Goal: Transaction & Acquisition: Purchase product/service

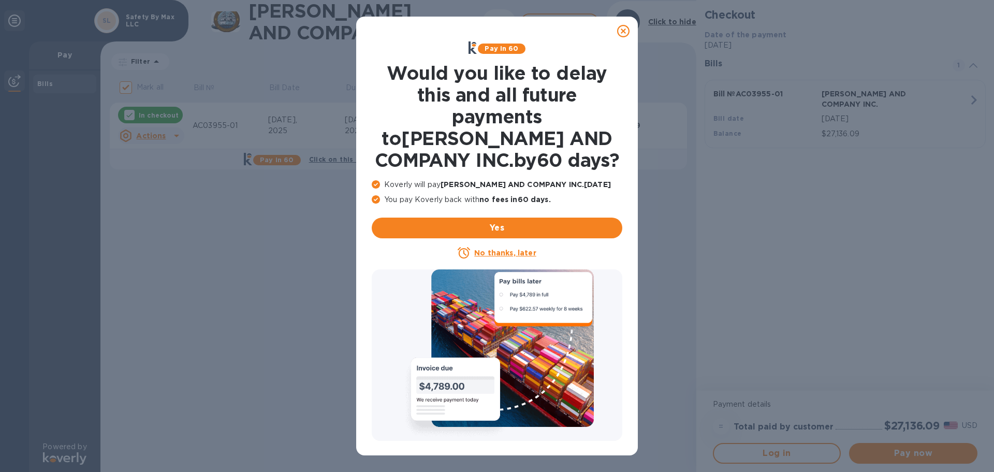
click at [510, 253] on u "No thanks, later" at bounding box center [505, 253] width 62 height 8
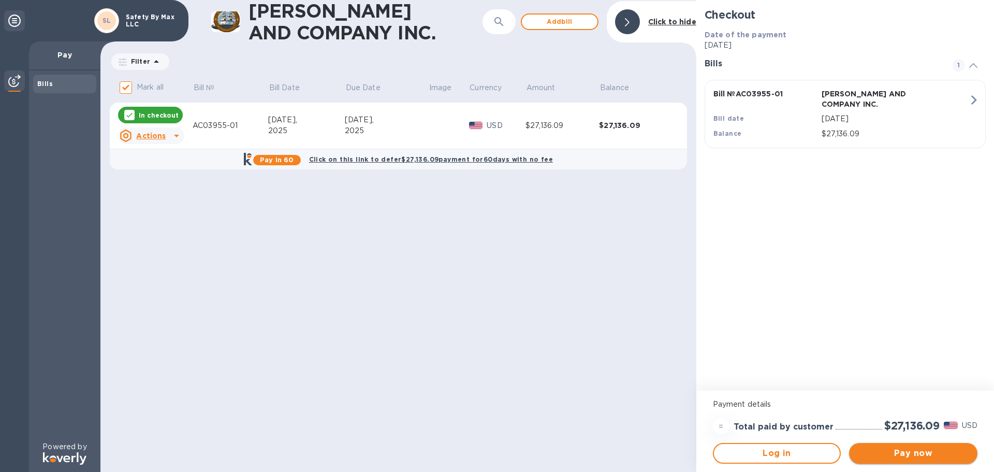
click at [903, 450] on span "Pay now" at bounding box center [914, 453] width 112 height 12
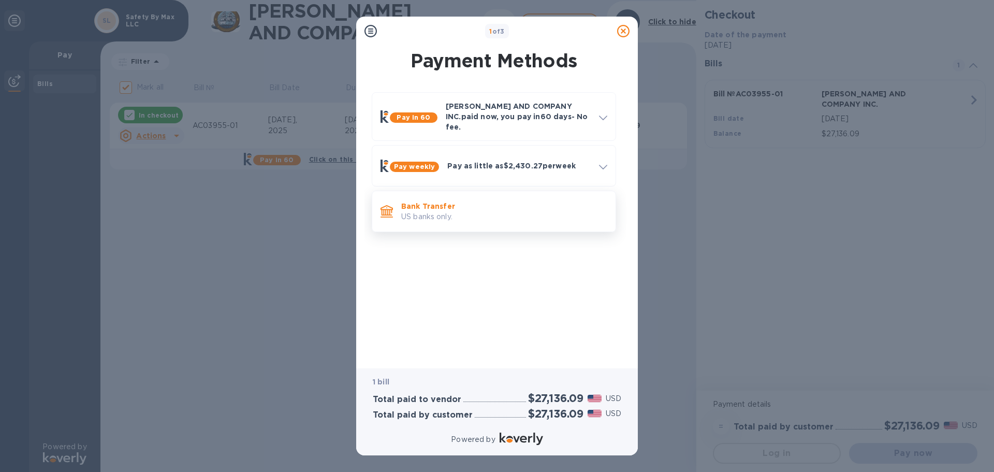
click at [427, 201] on p "Bank Transfer" at bounding box center [504, 206] width 206 height 10
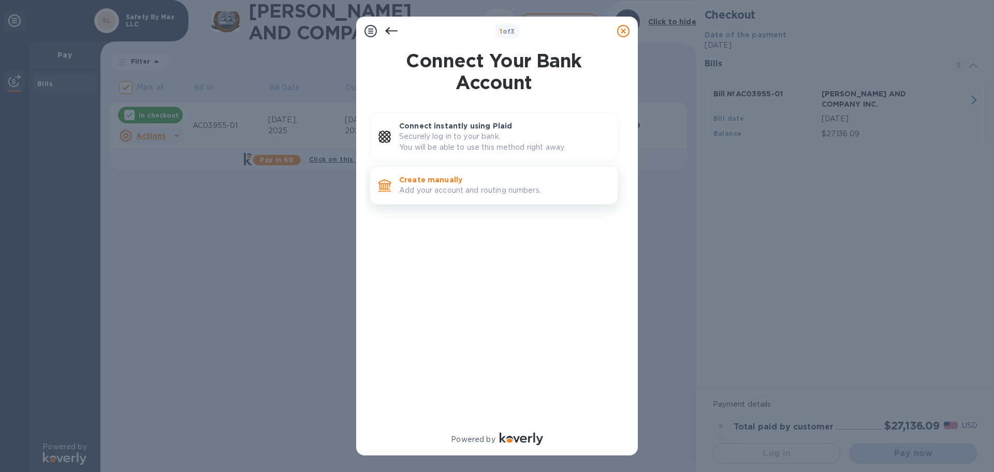
click at [433, 186] on p "Add your account and routing numbers." at bounding box center [504, 190] width 210 height 11
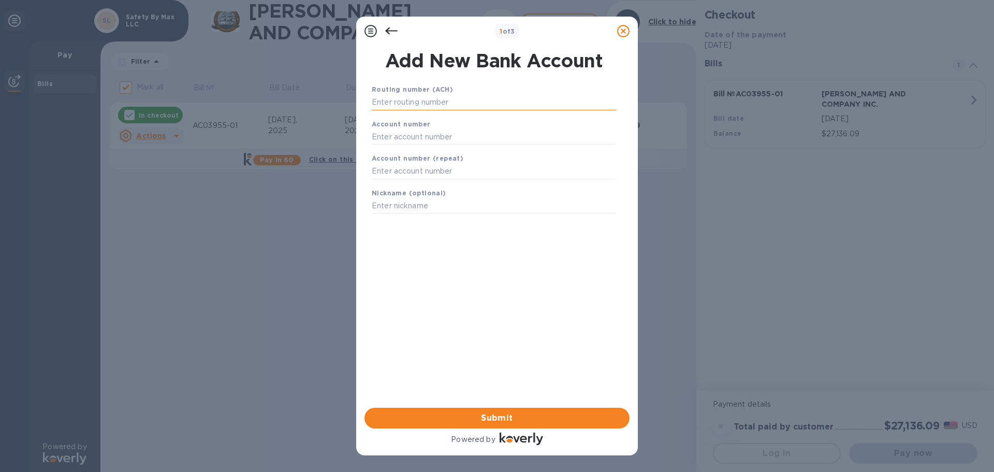
click at [412, 98] on input "text" at bounding box center [494, 103] width 244 height 16
type input "044000804"
click at [415, 154] on input "text" at bounding box center [494, 150] width 244 height 16
type input "479155442087"
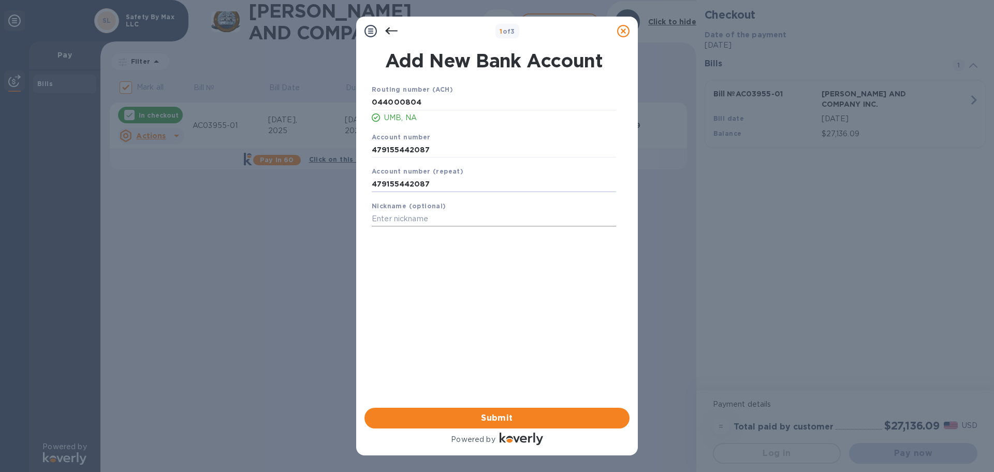
type input "479155442087"
click at [415, 220] on input "text" at bounding box center [494, 219] width 244 height 16
type input "R"
type input "C"
type input "RJ Capital Access"
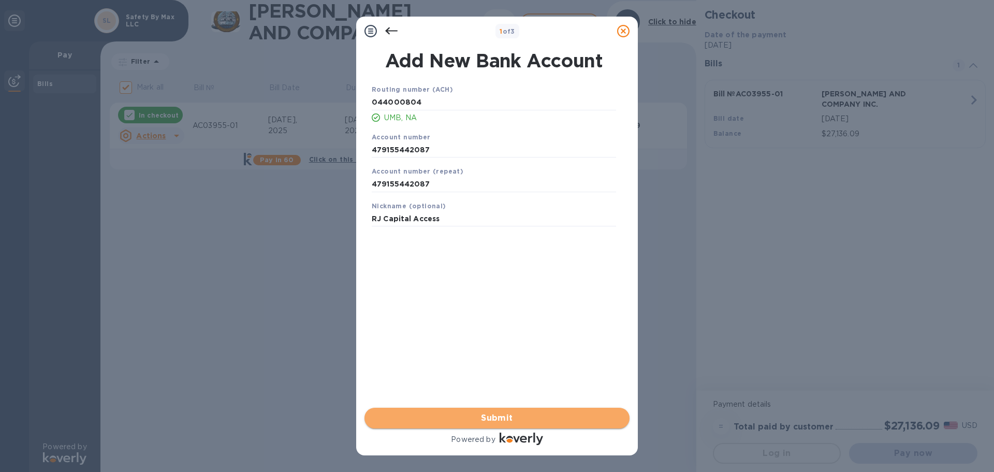
click at [498, 416] on span "Submit" at bounding box center [497, 418] width 249 height 12
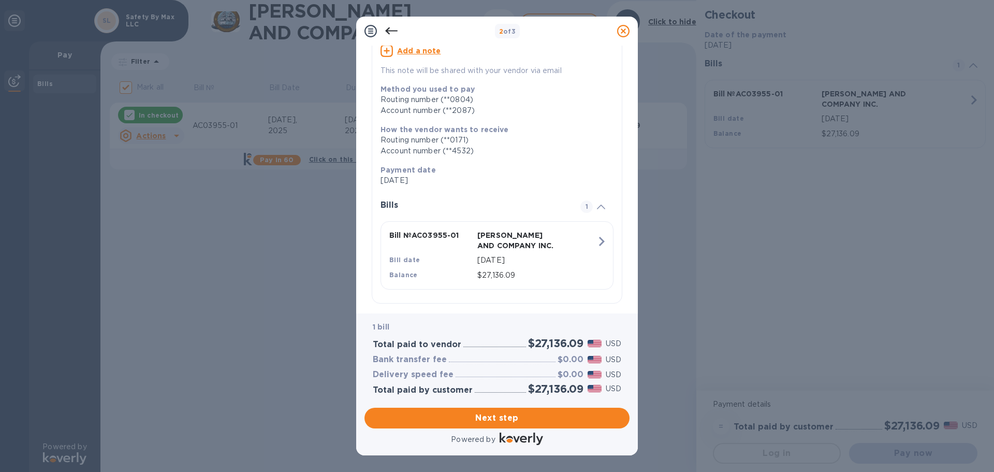
scroll to position [114, 0]
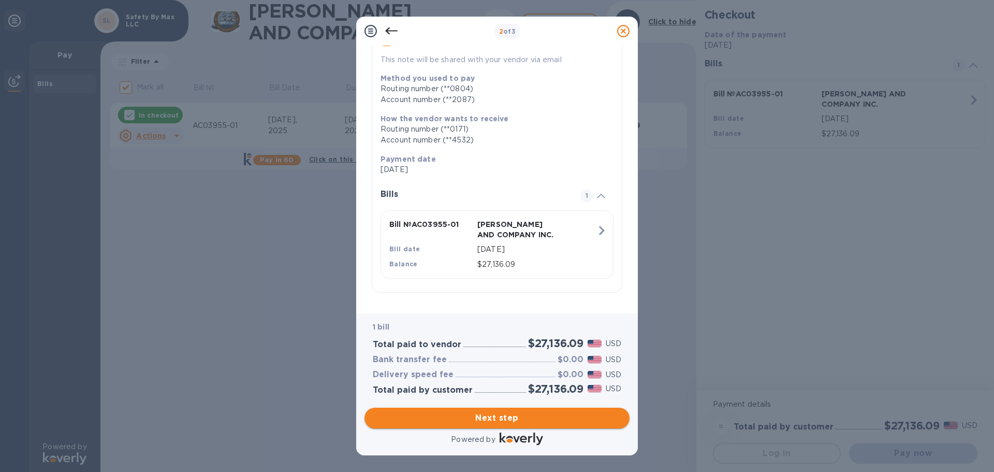
click at [501, 418] on span "Next step" at bounding box center [497, 418] width 249 height 12
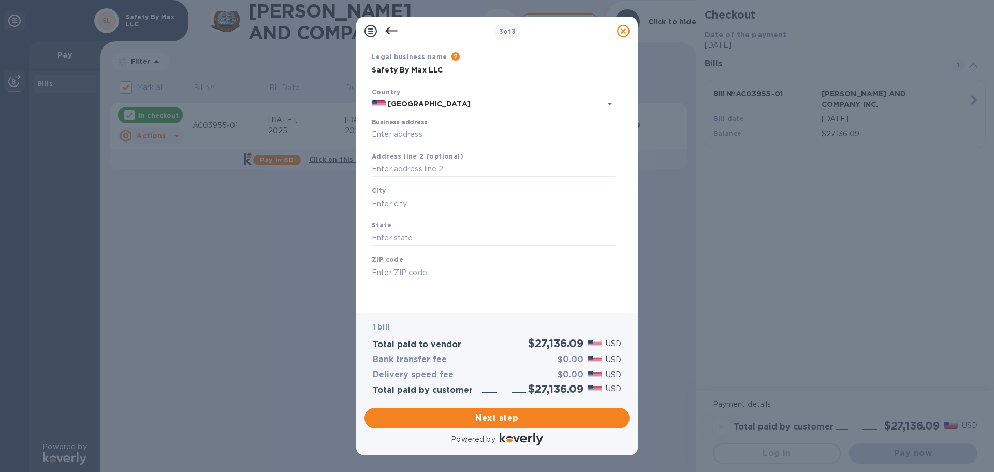
click at [381, 137] on input "Business address" at bounding box center [494, 135] width 244 height 16
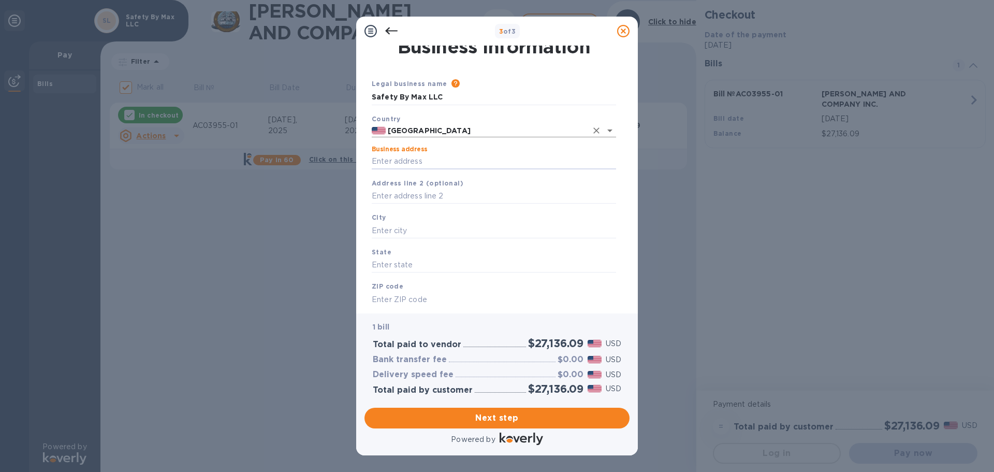
scroll to position [0, 0]
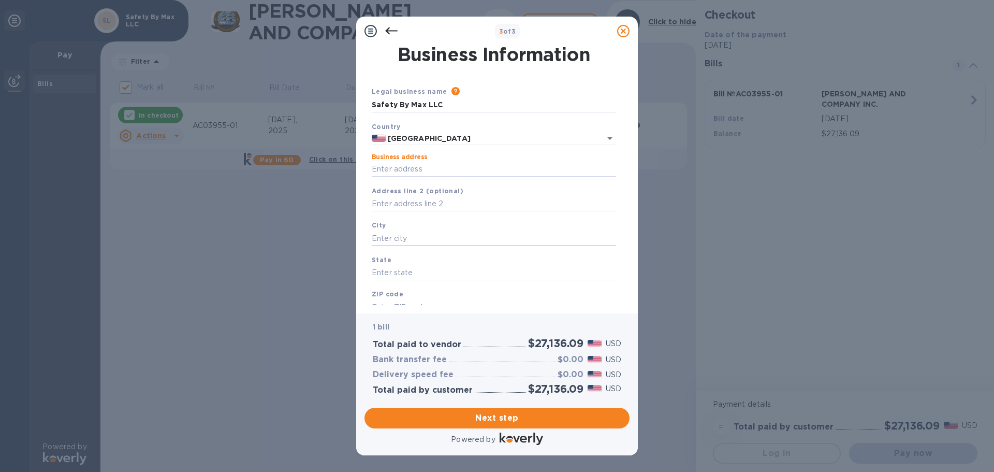
click at [476, 245] on input "text" at bounding box center [494, 238] width 244 height 16
drag, startPoint x: 440, startPoint y: 172, endPoint x: 200, endPoint y: 141, distance: 241.8
click at [199, 140] on div "3 of 3 Business Information Legal business name Please provide the legal name t…" at bounding box center [497, 236] width 994 height 472
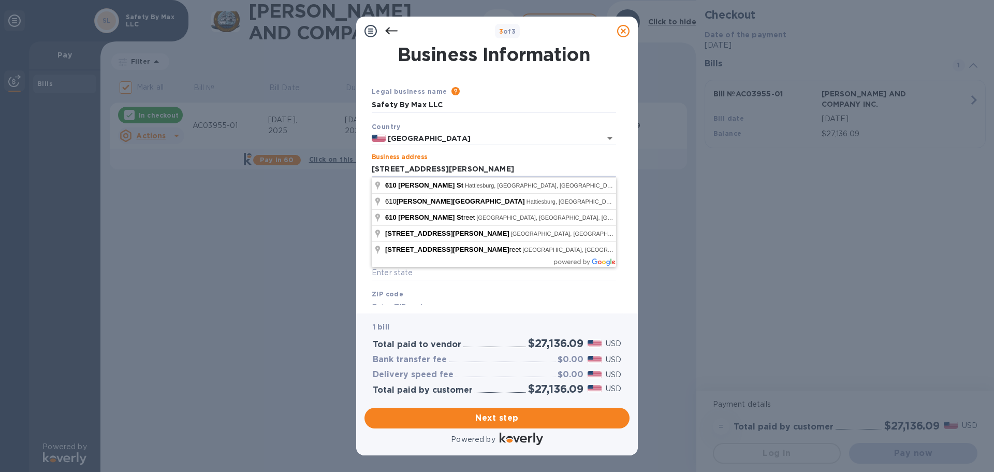
type input "[STREET_ADDRESS][PERSON_NAME]"
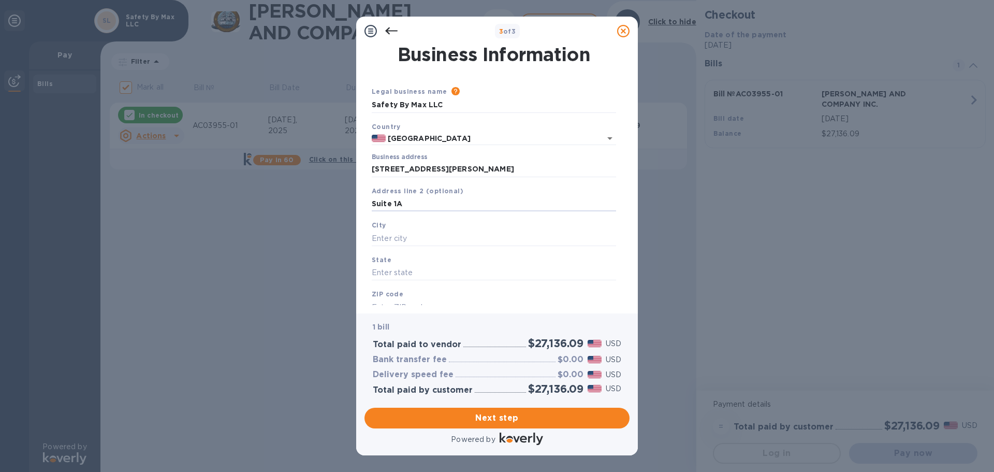
type input "Suite 1A"
type input "Hattiesburg"
type input "MS"
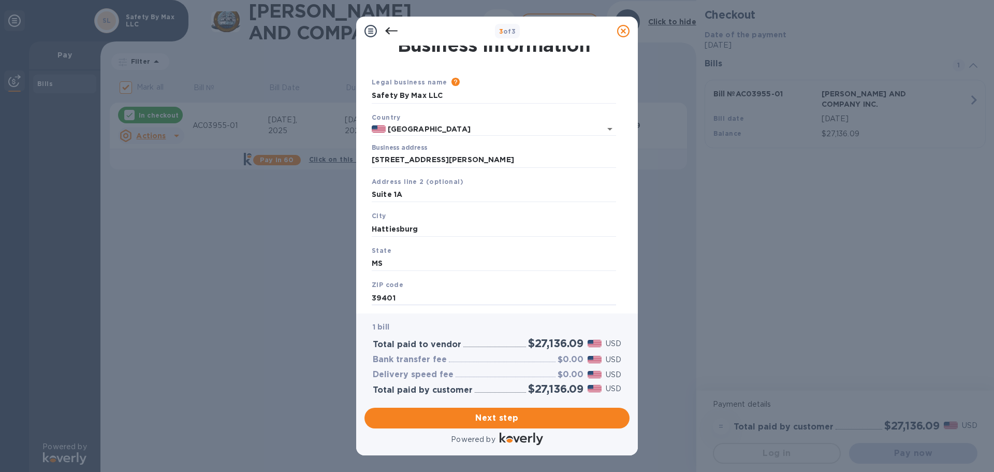
type input "39401"
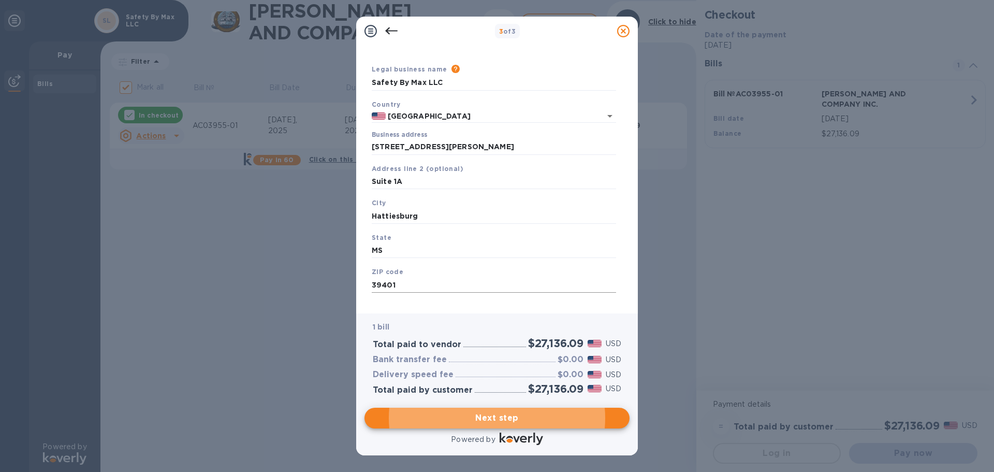
scroll to position [35, 0]
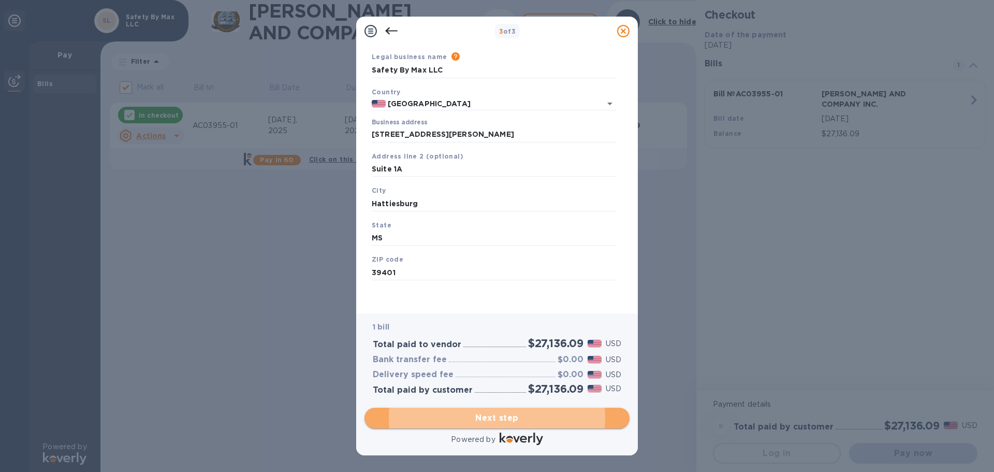
click at [504, 416] on span "Next step" at bounding box center [497, 418] width 249 height 12
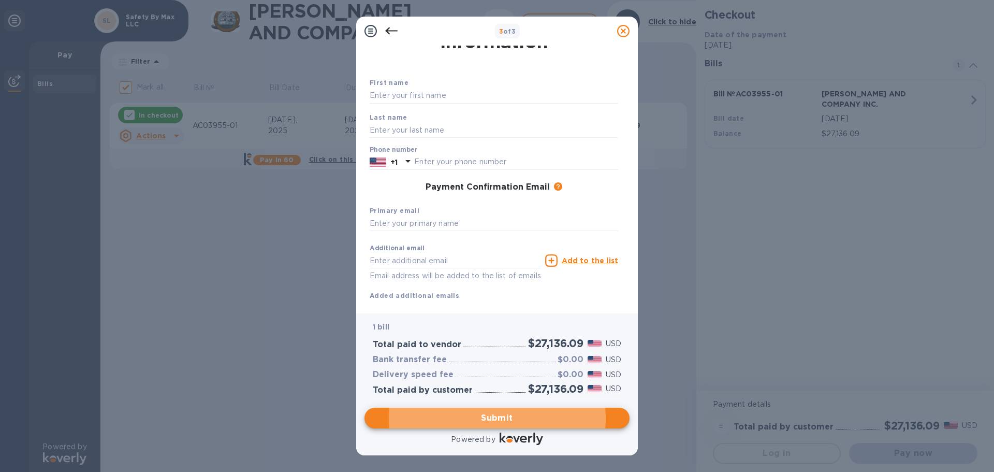
scroll to position [0, 0]
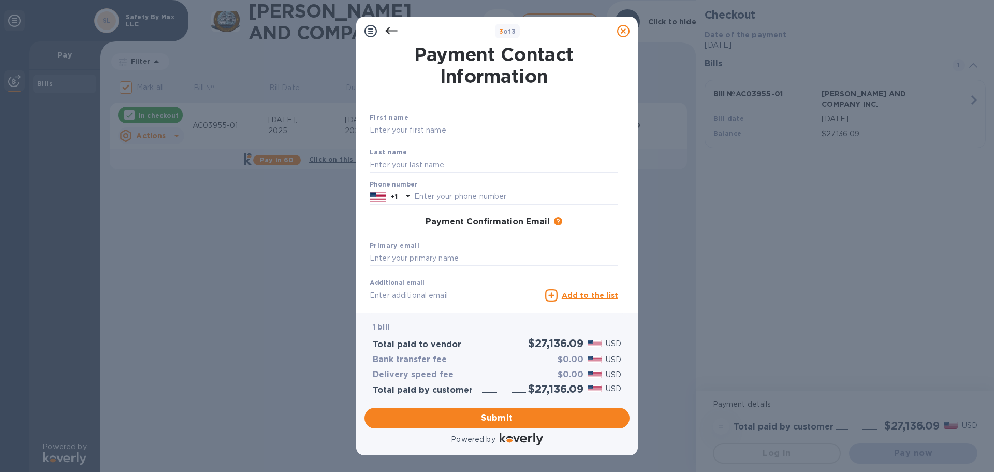
click at [411, 130] on input "text" at bounding box center [494, 131] width 249 height 16
type input "Max"
type input "[PERSON_NAME]"
click at [428, 201] on input "text" at bounding box center [516, 197] width 204 height 16
type input "6014080232"
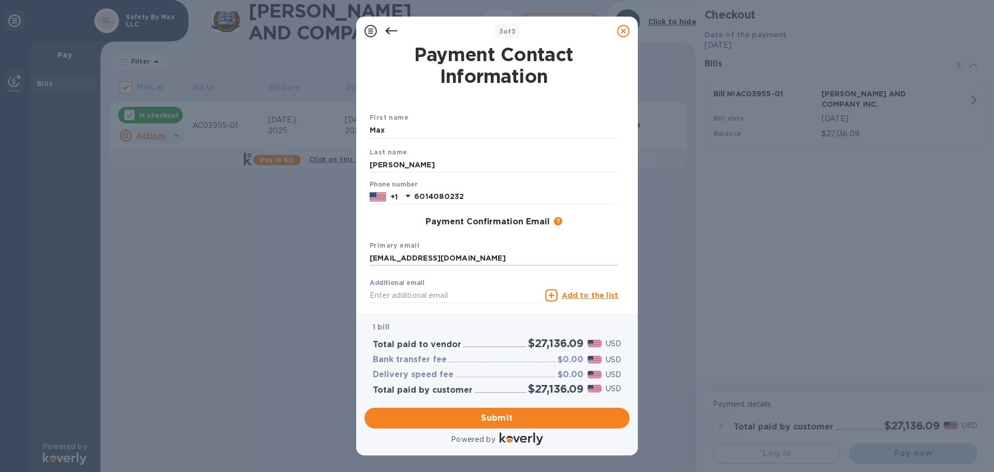
type input "[EMAIL_ADDRESS][DOMAIN_NAME]"
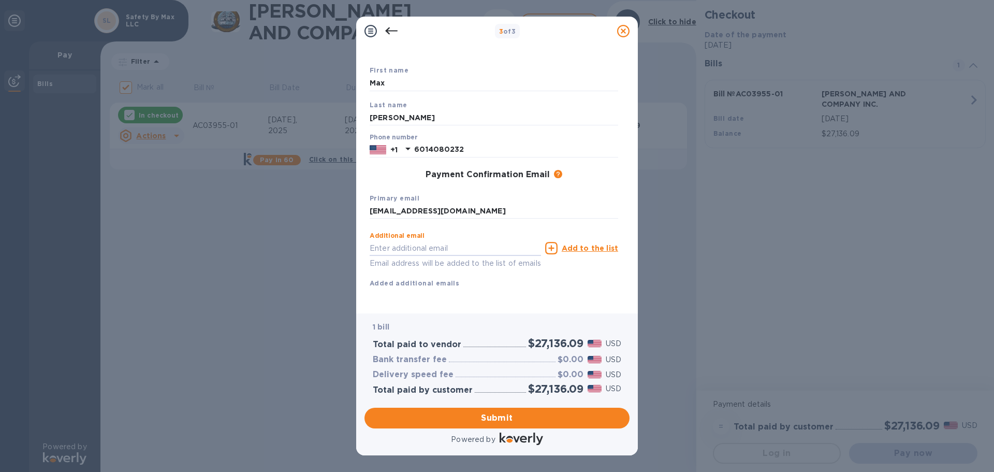
scroll to position [59, 0]
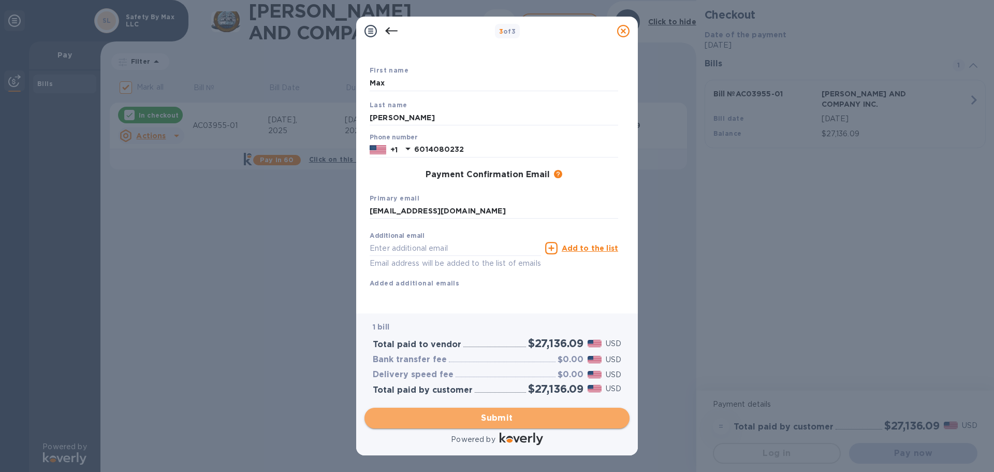
click at [500, 416] on span "Submit" at bounding box center [497, 418] width 249 height 12
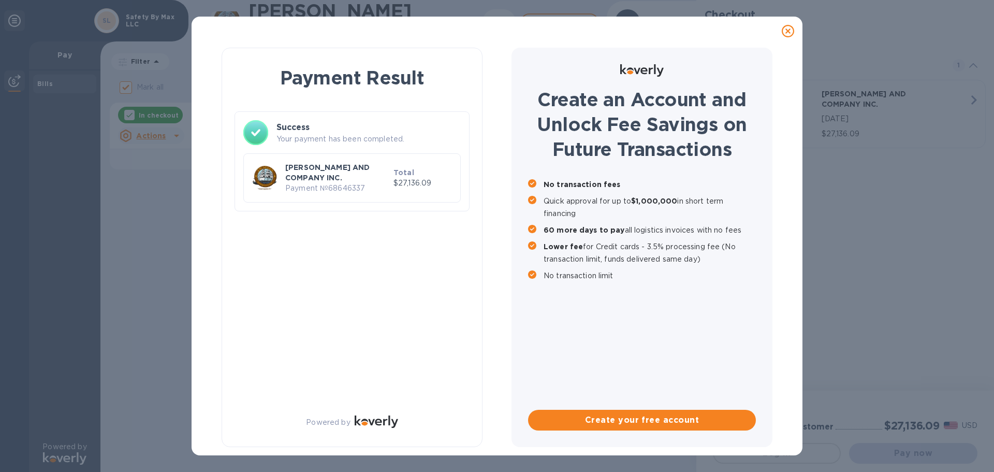
checkbox input "false"
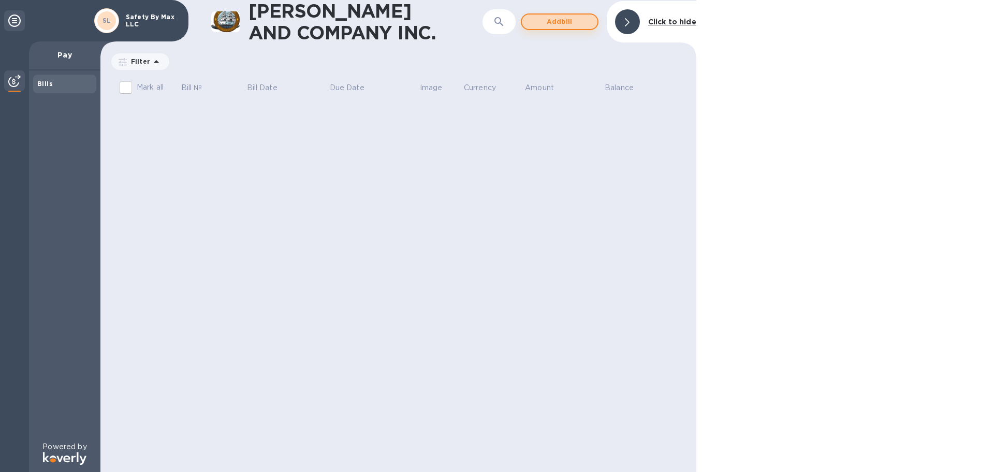
click at [544, 22] on span "Add bill" at bounding box center [559, 22] width 59 height 12
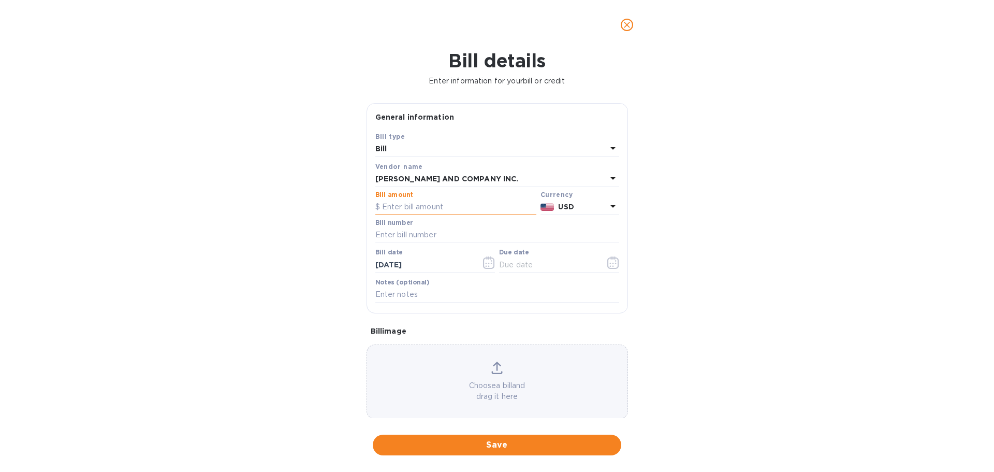
click at [432, 206] on input "text" at bounding box center [455, 207] width 161 height 16
click at [417, 208] on input "25" at bounding box center [459, 207] width 154 height 16
type input "25,855.95"
click at [413, 234] on input "text" at bounding box center [497, 235] width 244 height 16
type input "AC03389-01"
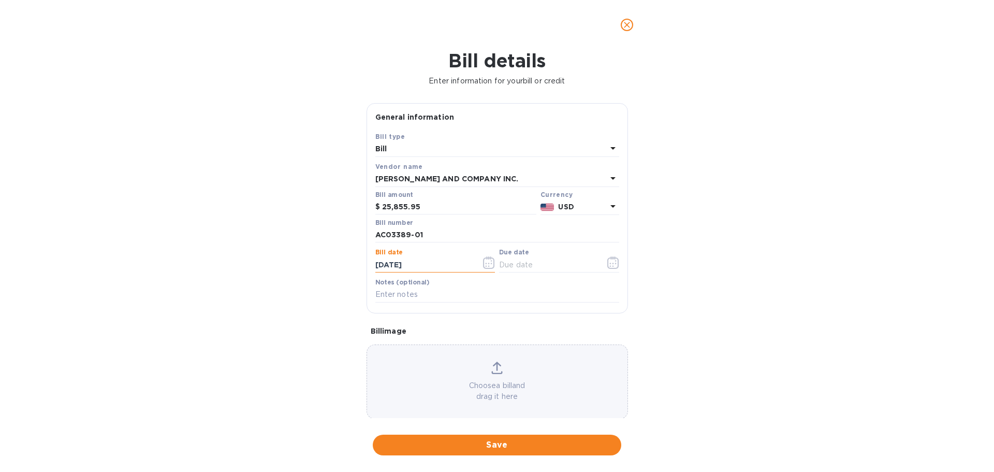
click at [628, 26] on icon "close" at bounding box center [627, 25] width 6 height 6
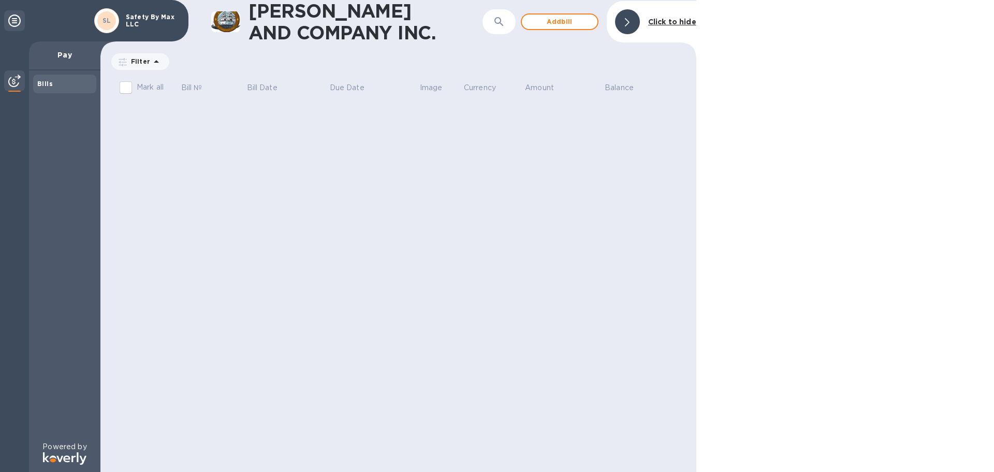
click at [13, 17] on icon at bounding box center [14, 21] width 12 height 12
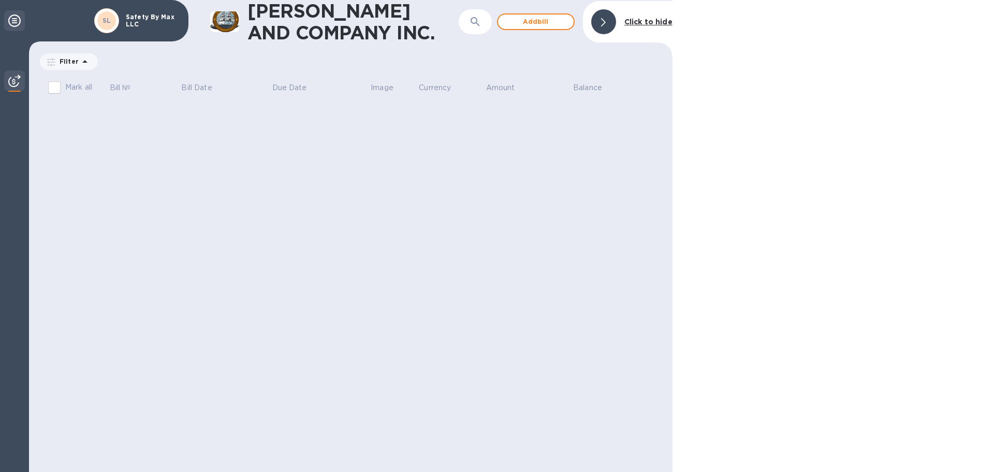
click at [13, 17] on icon at bounding box center [14, 21] width 12 height 12
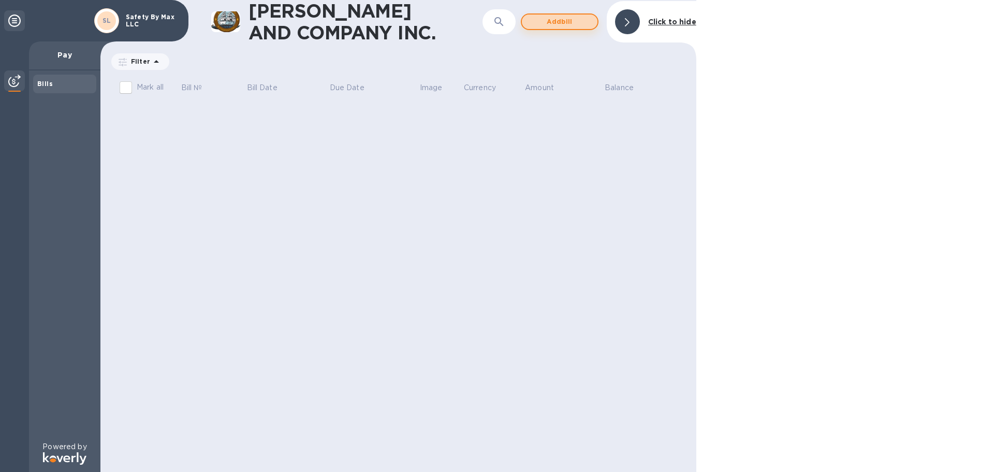
click at [561, 21] on span "Add bill" at bounding box center [559, 22] width 59 height 12
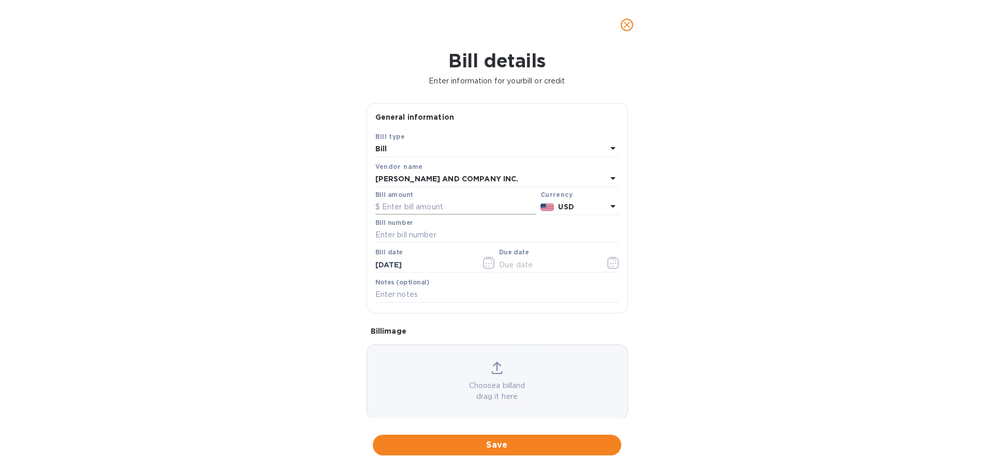
click at [419, 209] on input "text" at bounding box center [455, 207] width 161 height 16
type input "25,855.95"
type input "AC03389-01"
click at [496, 444] on span "Save" at bounding box center [497, 445] width 232 height 12
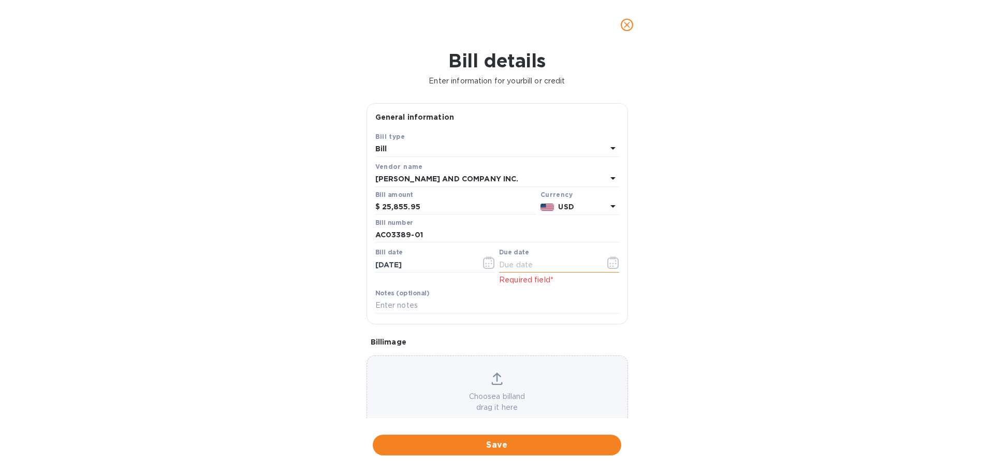
click at [607, 262] on icon "button" at bounding box center [613, 262] width 12 height 12
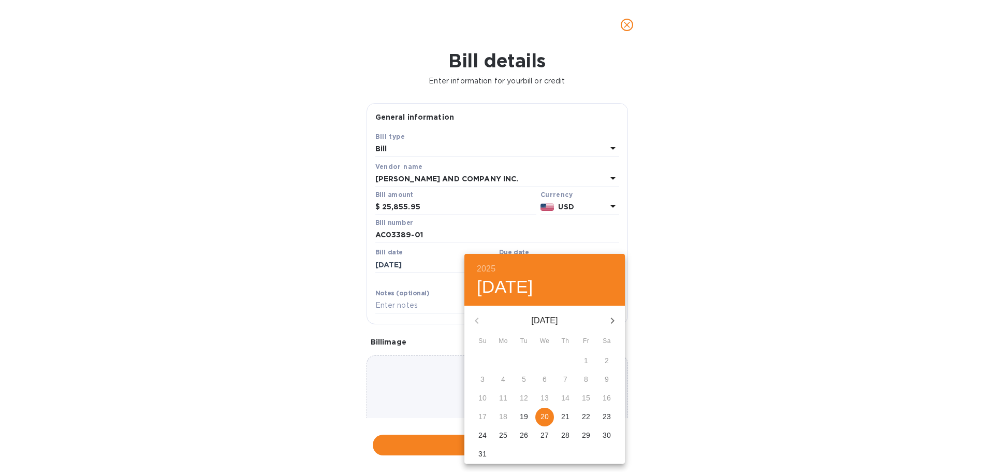
click at [546, 417] on p "20" at bounding box center [545, 416] width 8 height 10
type input "[DATE]"
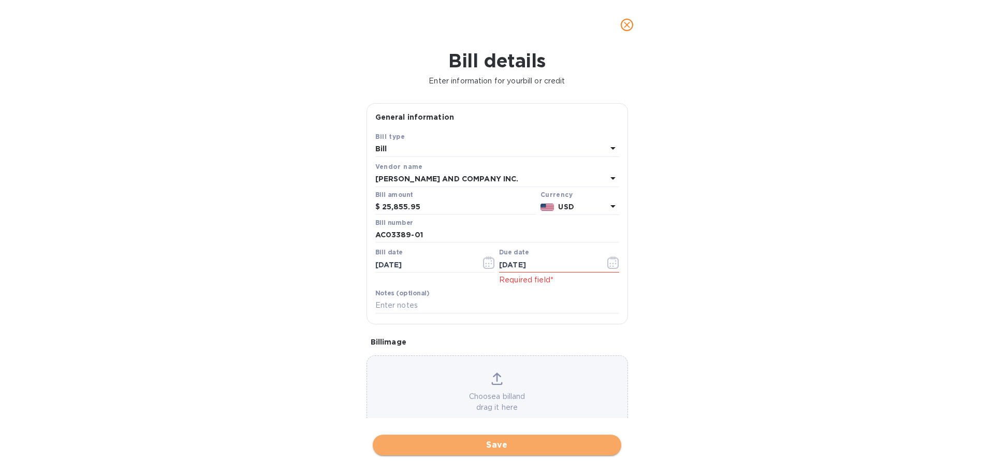
click at [497, 445] on span "Save" at bounding box center [497, 445] width 232 height 12
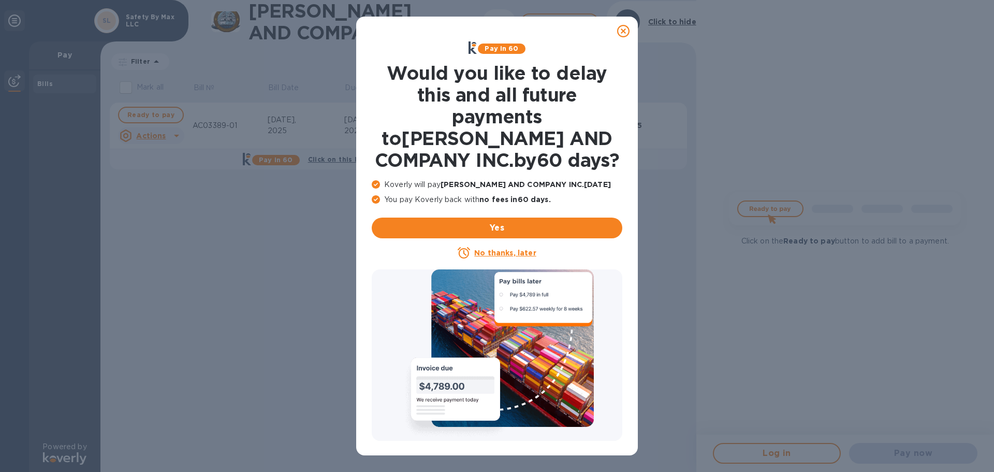
click at [624, 30] on icon at bounding box center [623, 31] width 12 height 12
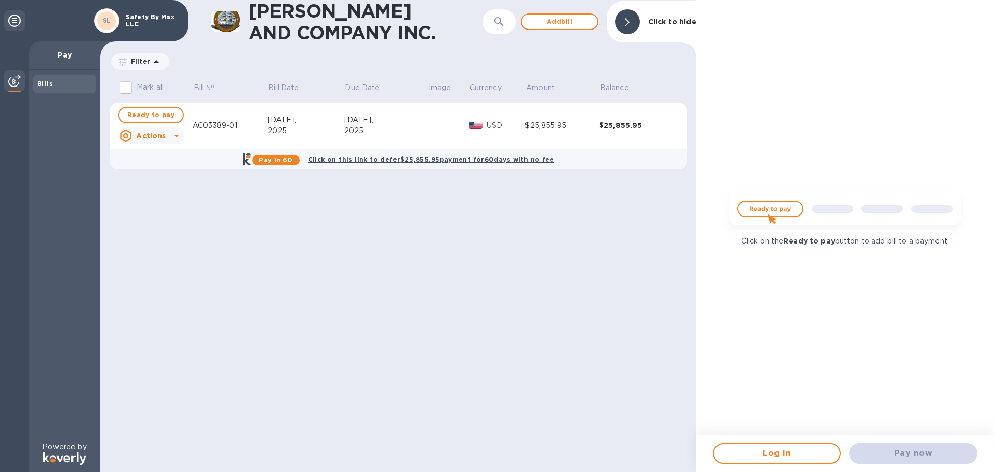
click at [152, 138] on u "Actions" at bounding box center [151, 136] width 30 height 8
click at [225, 232] on div at bounding box center [497, 236] width 994 height 472
click at [149, 110] on span "Ready to pay" at bounding box center [150, 115] width 47 height 12
checkbox input "true"
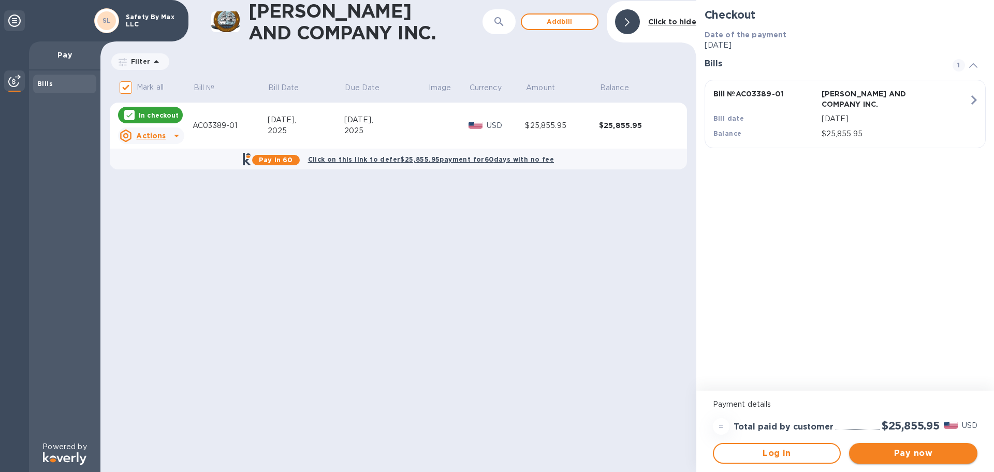
click at [916, 453] on span "Pay now" at bounding box center [914, 453] width 112 height 12
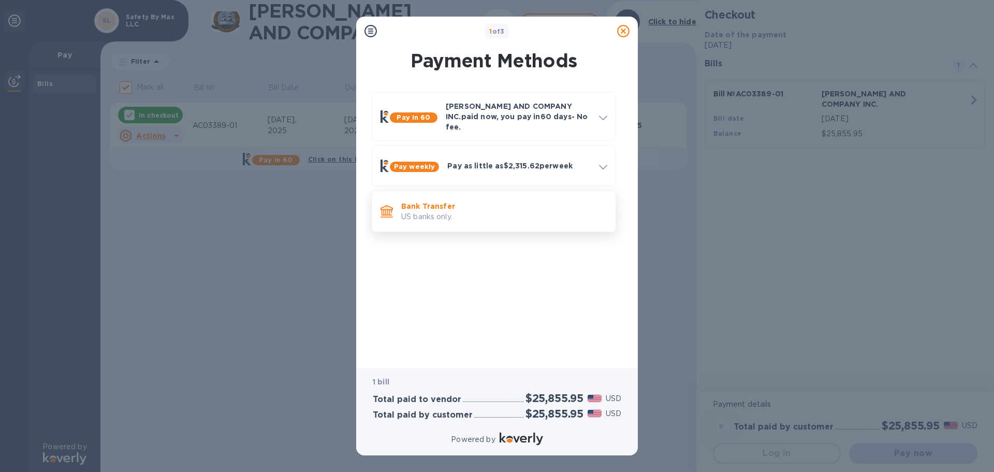
click at [428, 211] on p "US banks only." at bounding box center [504, 216] width 206 height 11
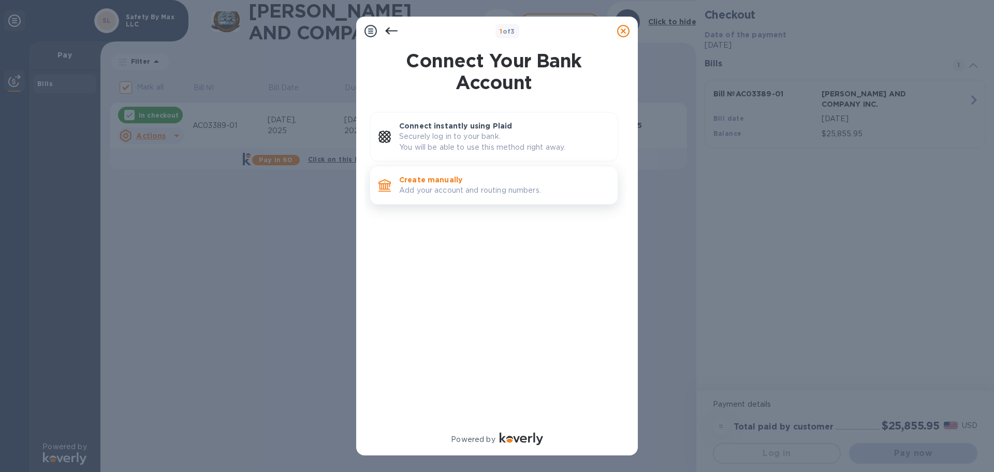
click at [431, 184] on p "Create manually" at bounding box center [504, 180] width 210 height 10
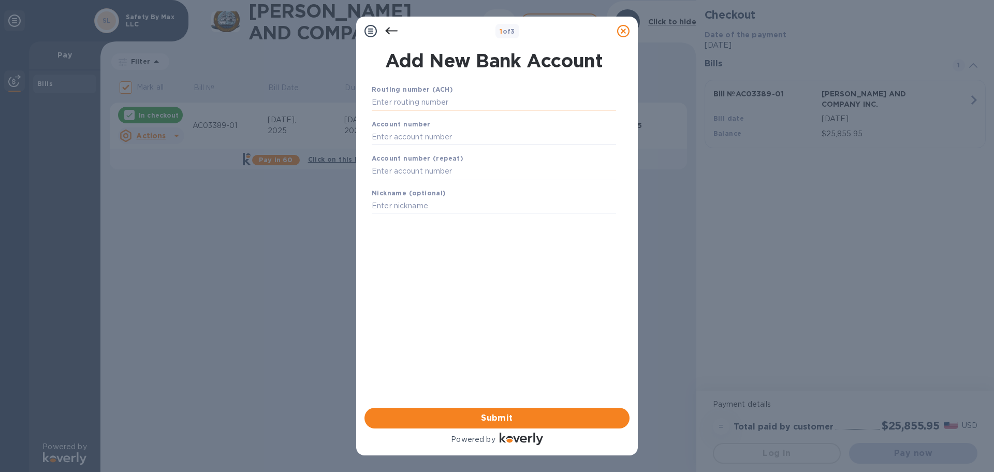
click at [422, 105] on input "text" at bounding box center [494, 103] width 244 height 16
click at [399, 96] on input "text" at bounding box center [494, 103] width 244 height 16
type input "044000804"
type input "479155442087"
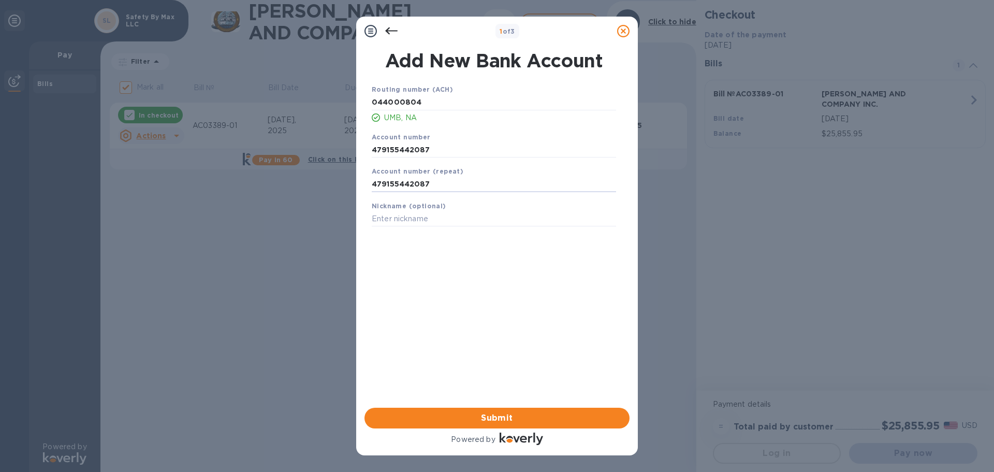
type input "479155442087"
type input "RJ Capital Access"
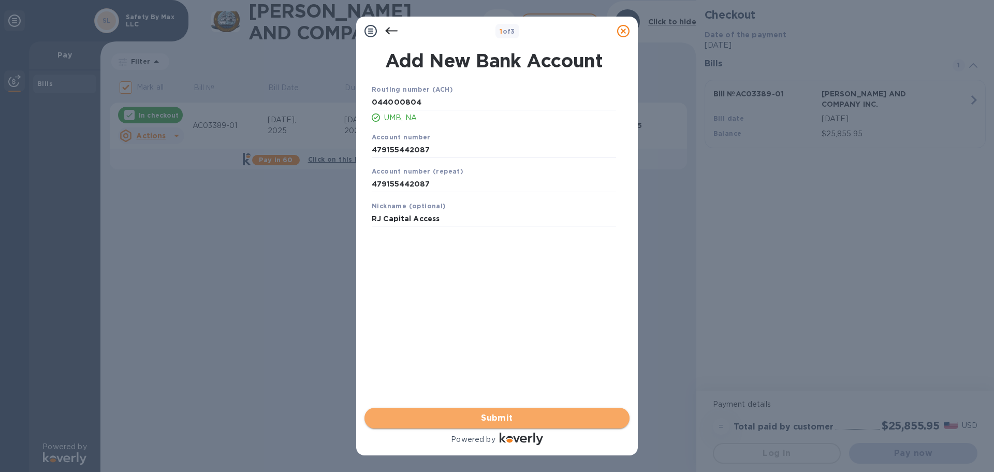
click at [495, 415] on span "Submit" at bounding box center [497, 418] width 249 height 12
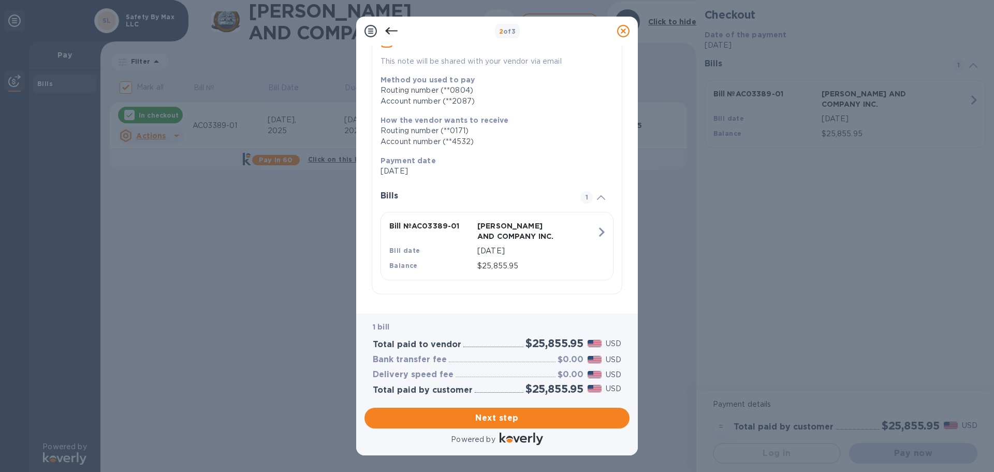
scroll to position [114, 0]
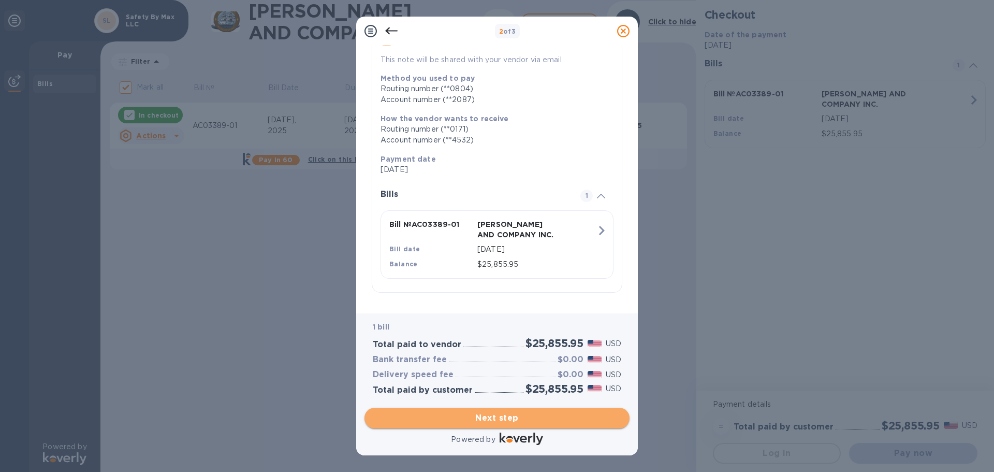
click at [504, 418] on span "Next step" at bounding box center [497, 418] width 249 height 12
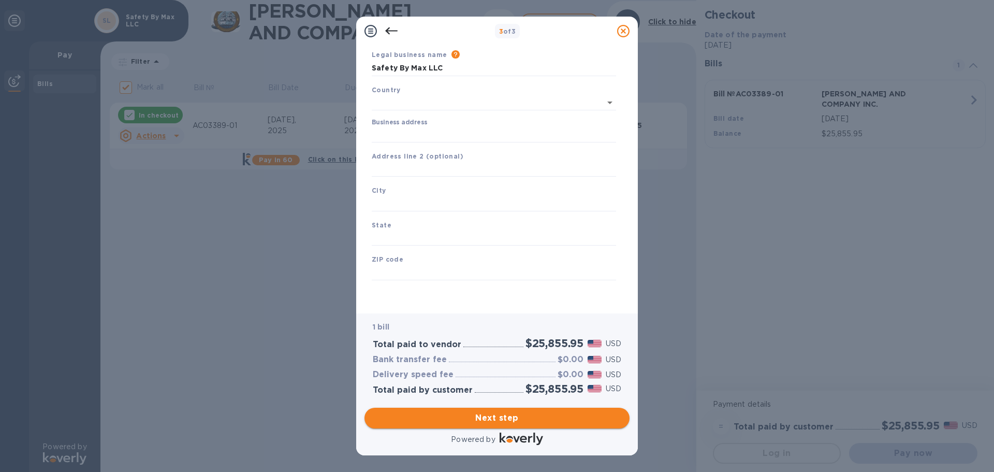
type input "[GEOGRAPHIC_DATA]"
click at [407, 135] on input "Business address" at bounding box center [494, 135] width 244 height 16
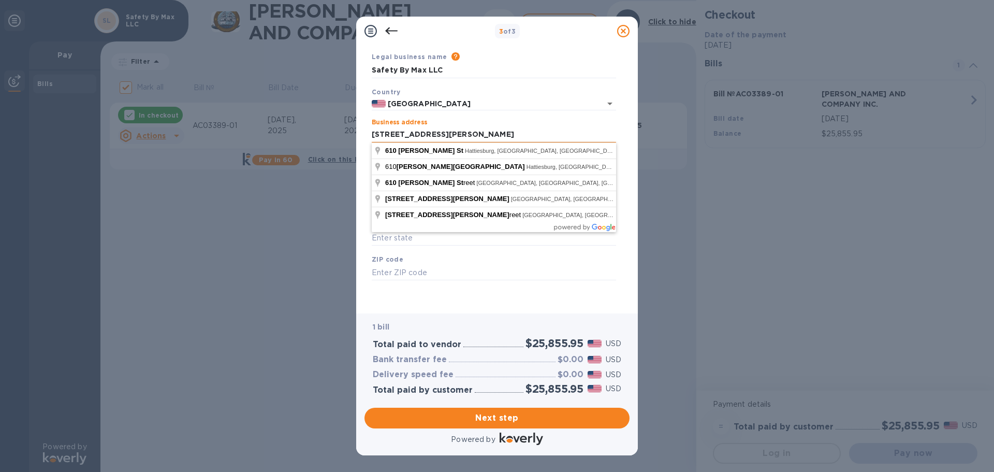
type input "[STREET_ADDRESS][PERSON_NAME]"
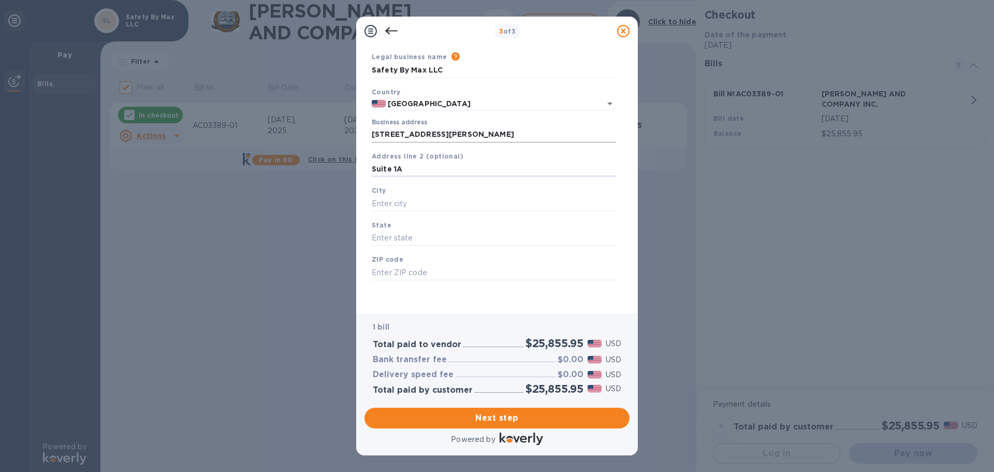
type input "Suite 1A"
type input "Hattiesburg"
type input "MS"
type input "39402"
click at [487, 417] on span "Next step" at bounding box center [497, 418] width 249 height 12
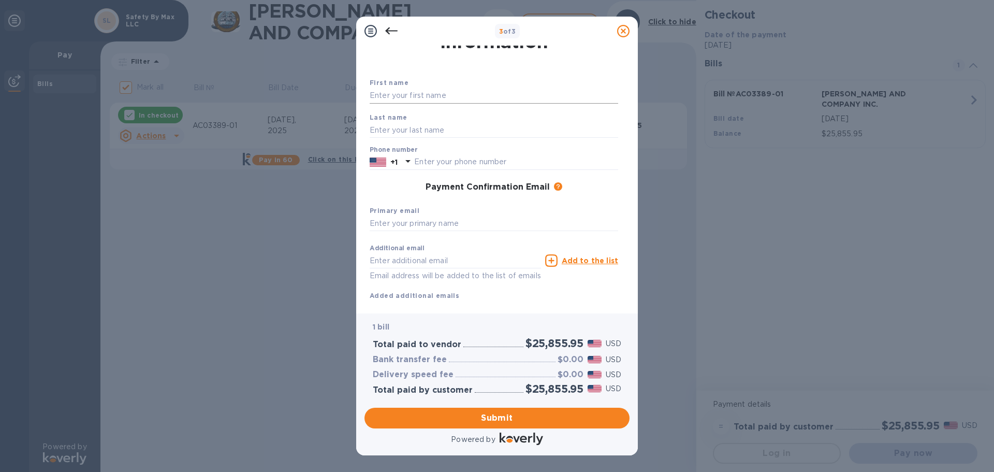
click at [413, 94] on input "text" at bounding box center [494, 96] width 249 height 16
type input "Max"
type input "[PERSON_NAME]"
click at [445, 161] on input "601408" at bounding box center [516, 162] width 204 height 16
type input "6014080232"
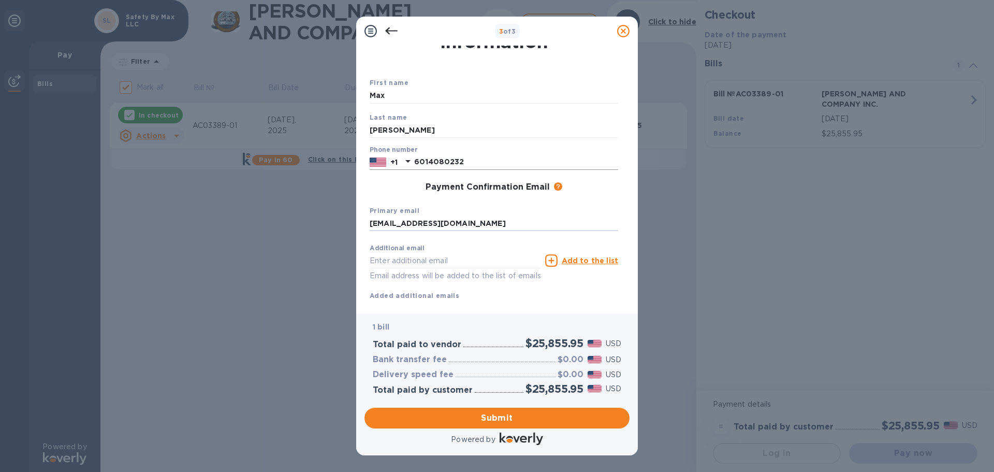
type input "[EMAIL_ADDRESS][DOMAIN_NAME]"
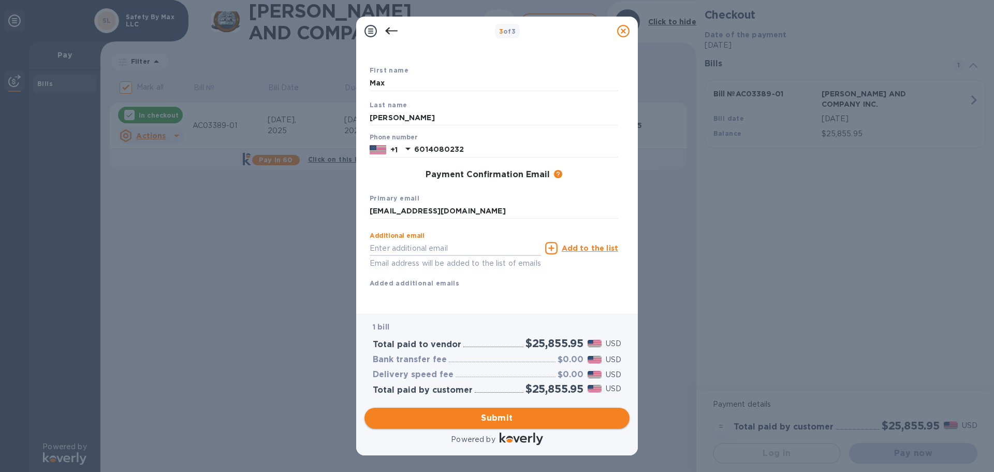
click at [500, 418] on span "Submit" at bounding box center [497, 418] width 249 height 12
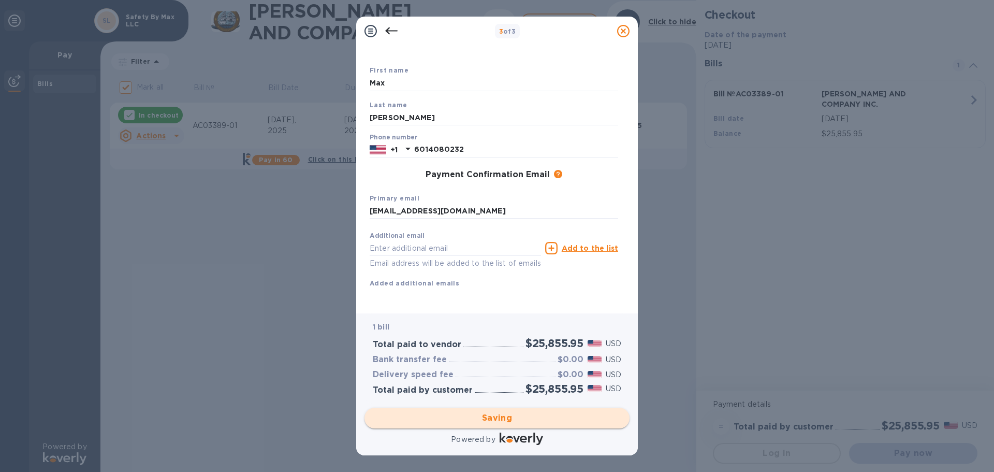
checkbox input "false"
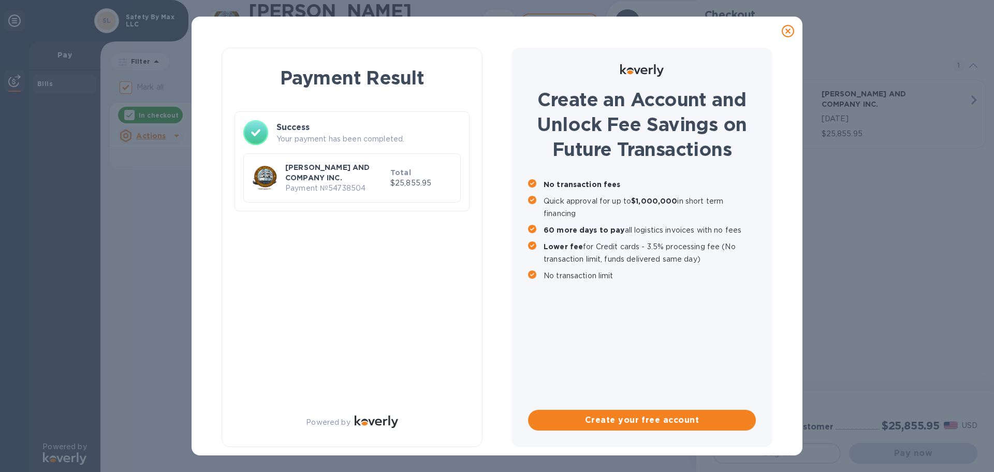
scroll to position [0, 0]
